Goal: Navigation & Orientation: Find specific page/section

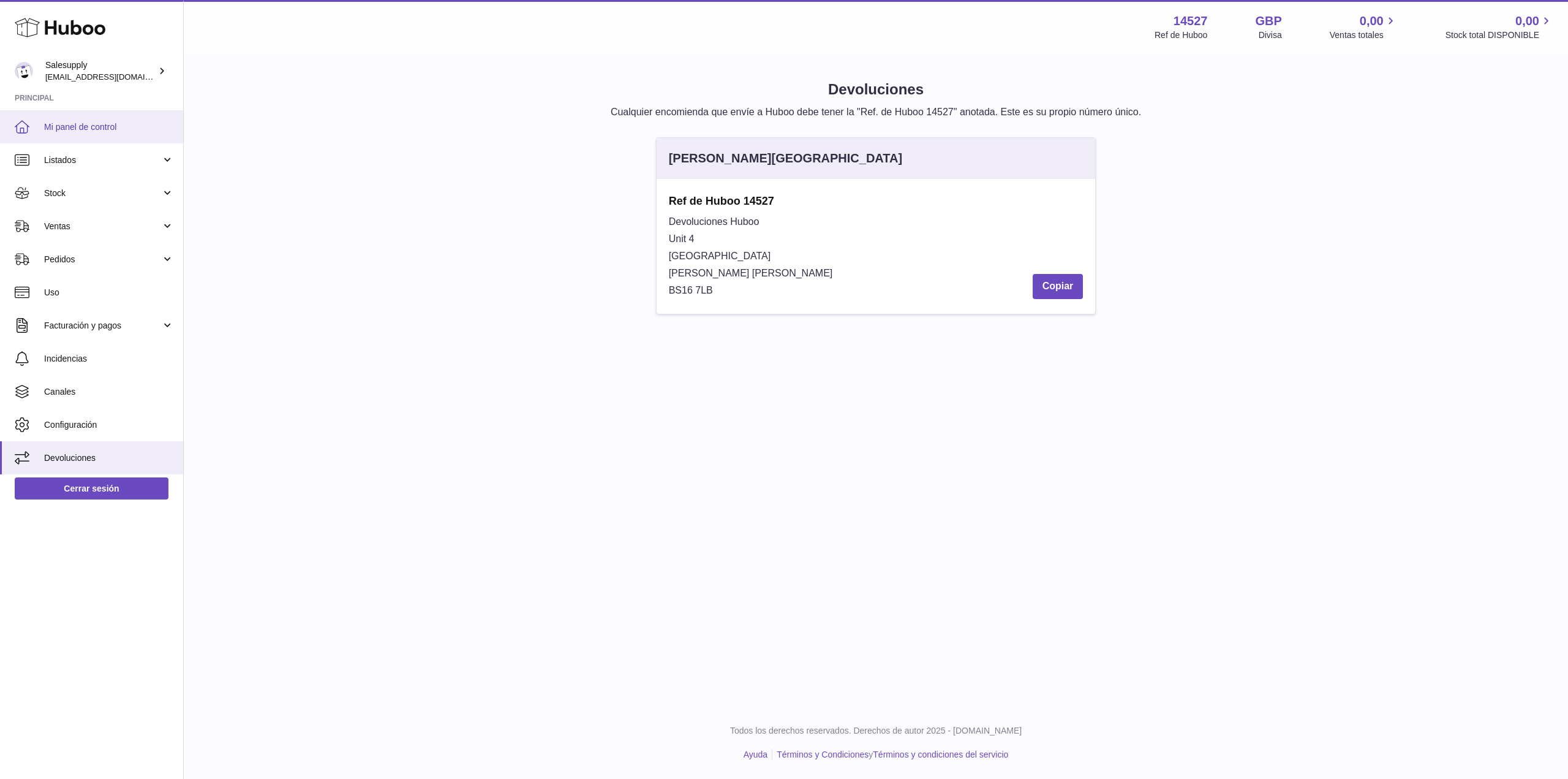
click at [69, 133] on link "Mi panel de control" at bounding box center [92, 127] width 183 height 33
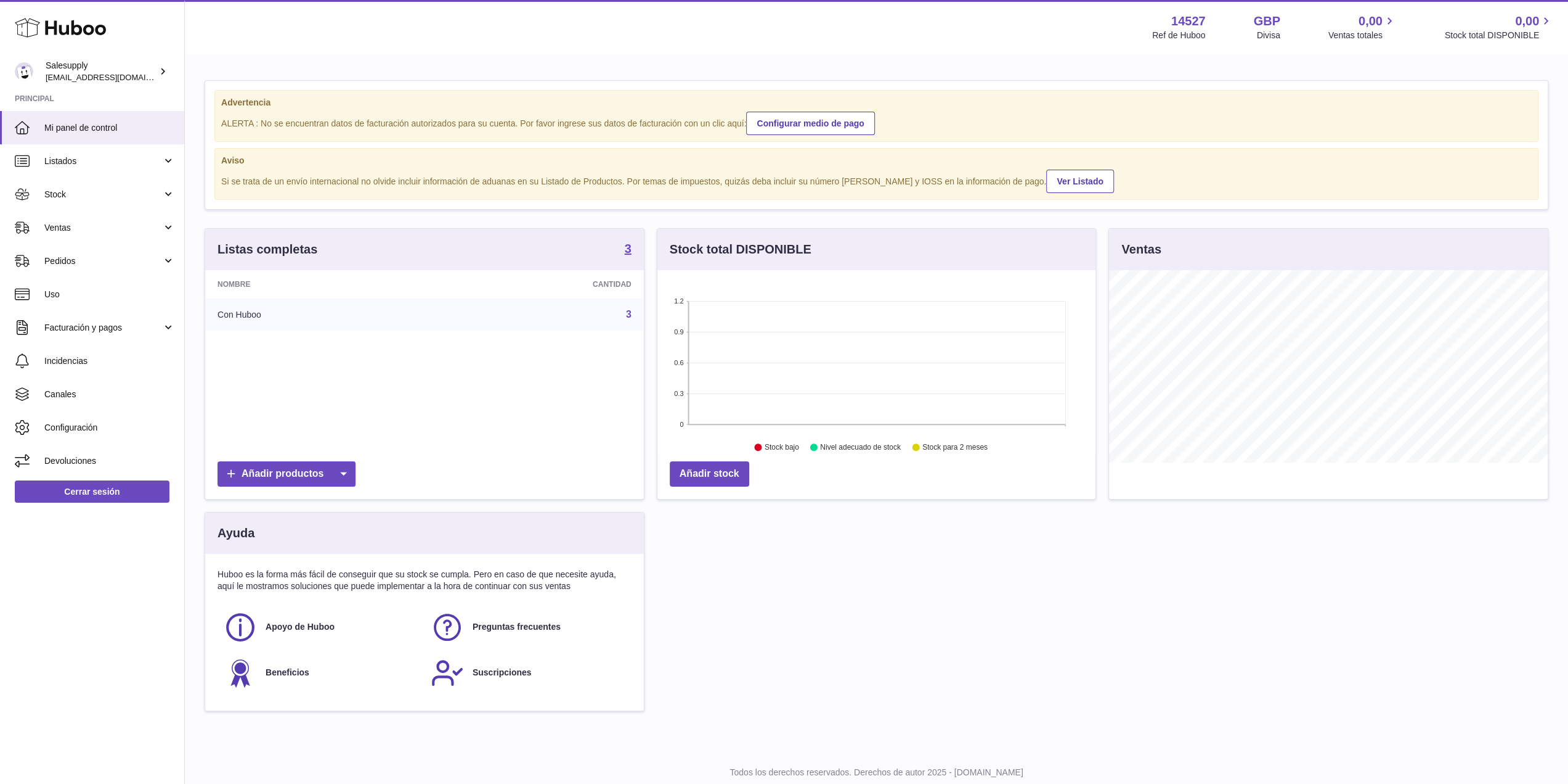
scroll to position [193, 439]
click at [627, 246] on strong "3" at bounding box center [628, 248] width 7 height 13
